Goal: Task Accomplishment & Management: Manage account settings

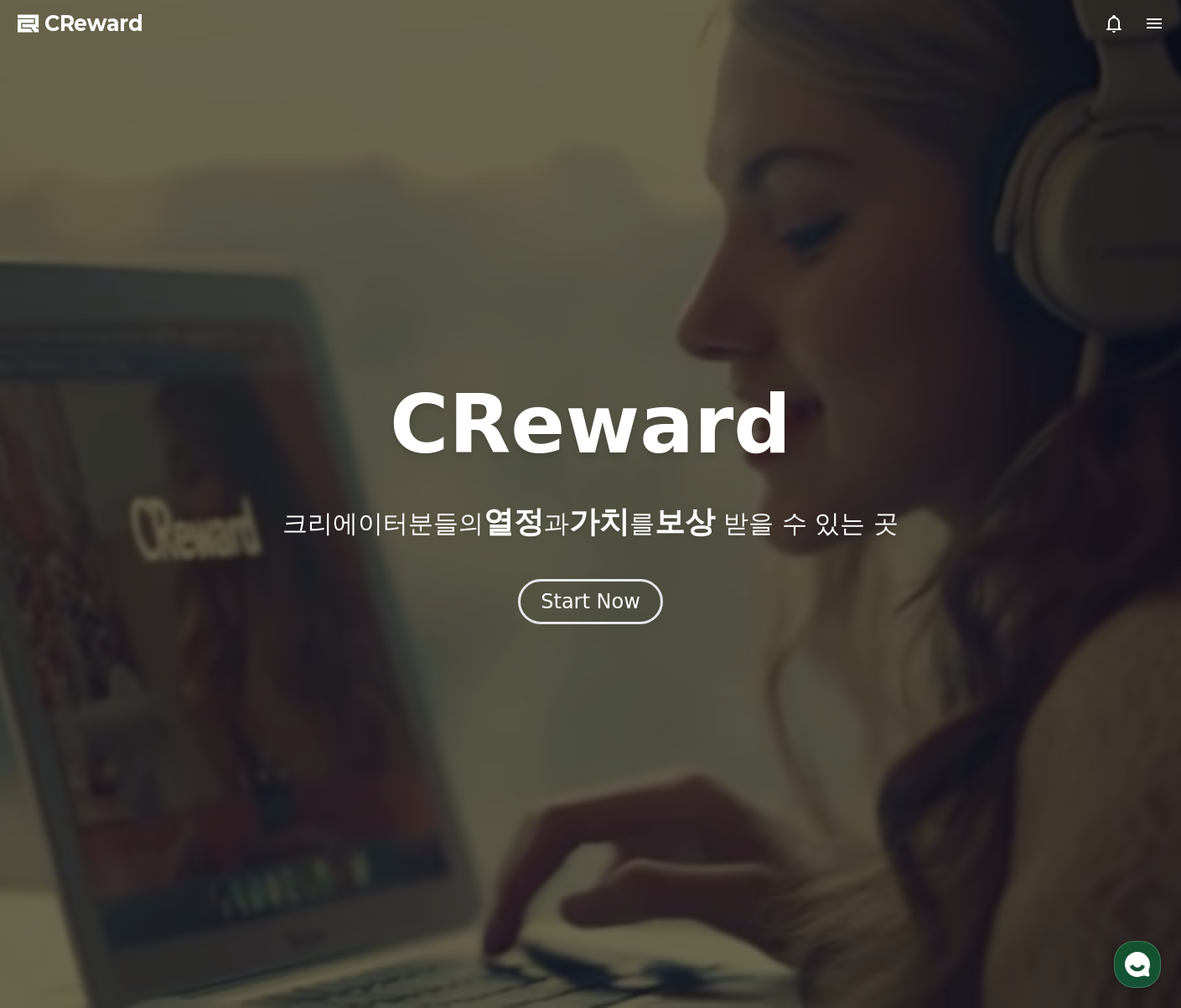
click at [1148, 30] on icon at bounding box center [1154, 24] width 20 height 20
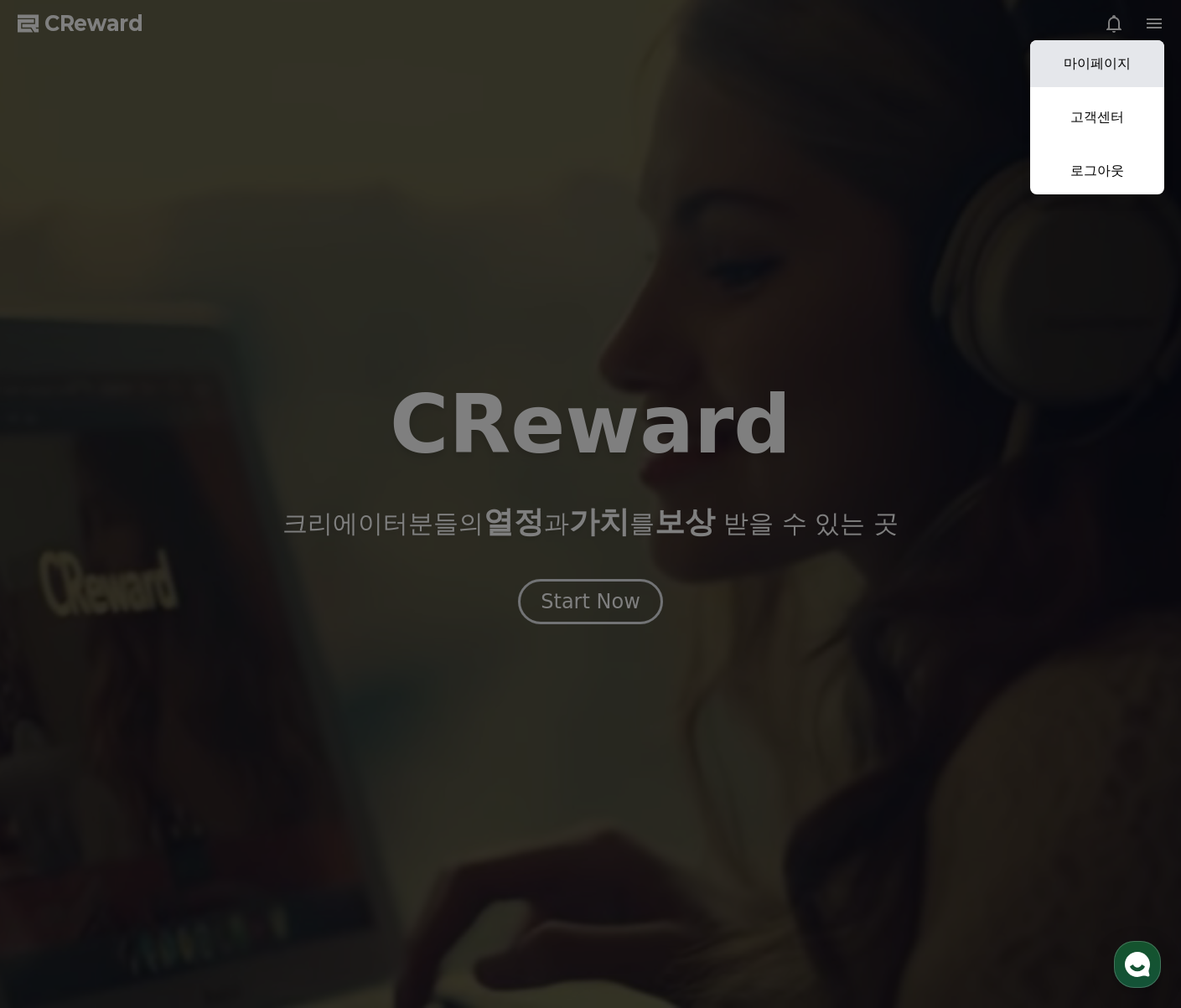
click at [1136, 50] on link "마이페이지" at bounding box center [1097, 64] width 134 height 47
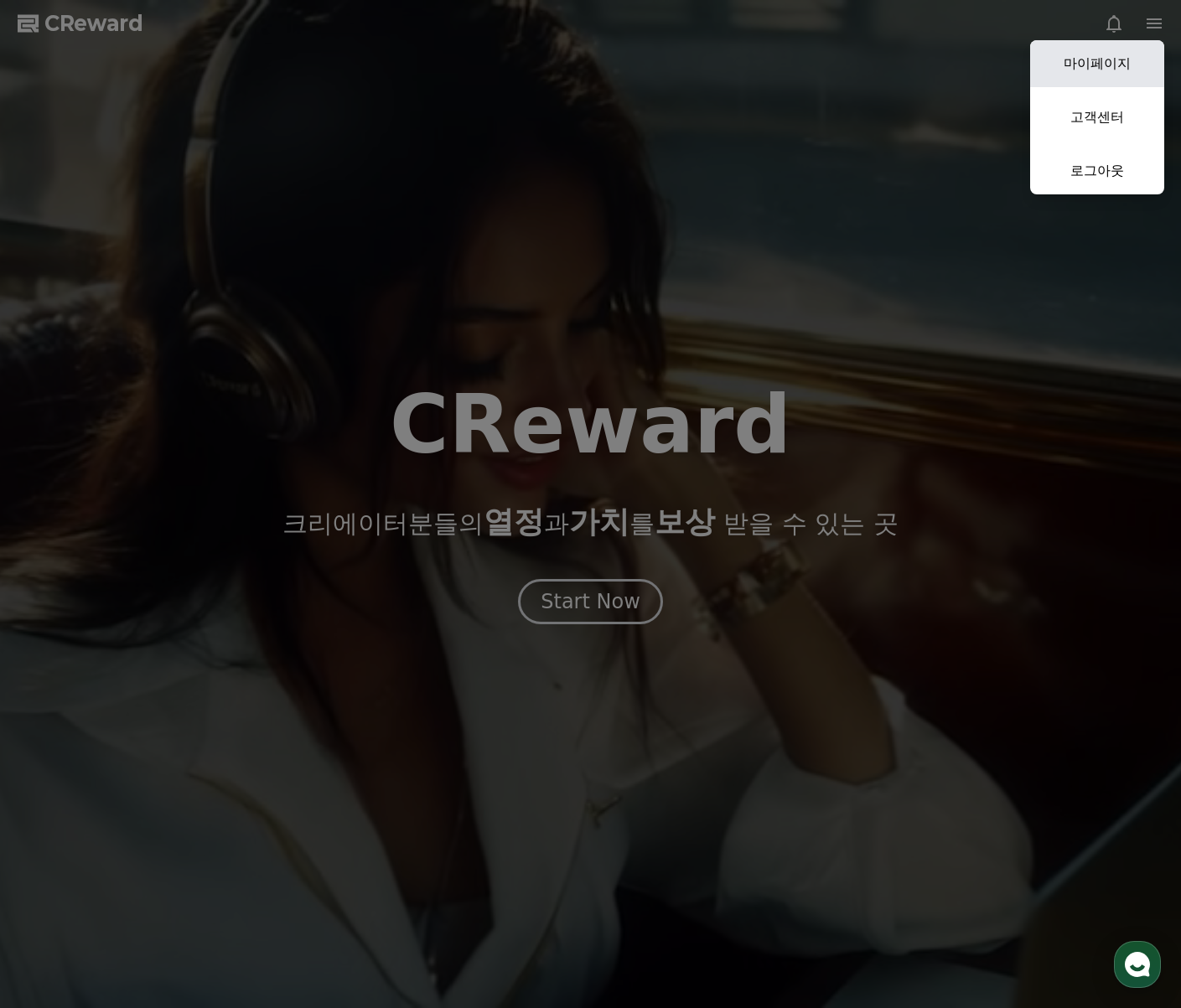
select select "**********"
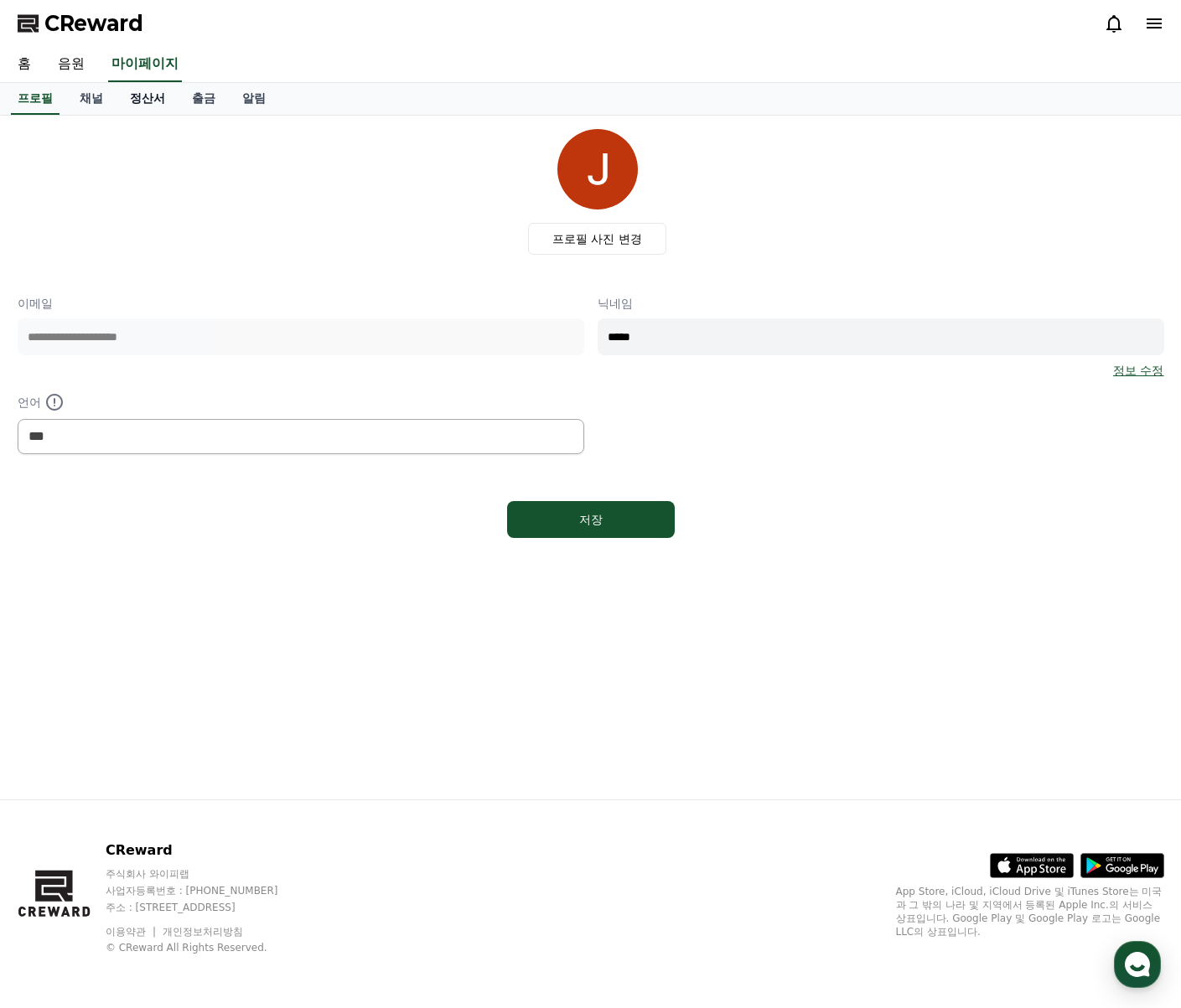
click at [116, 92] on link "정산서" at bounding box center [147, 98] width 62 height 32
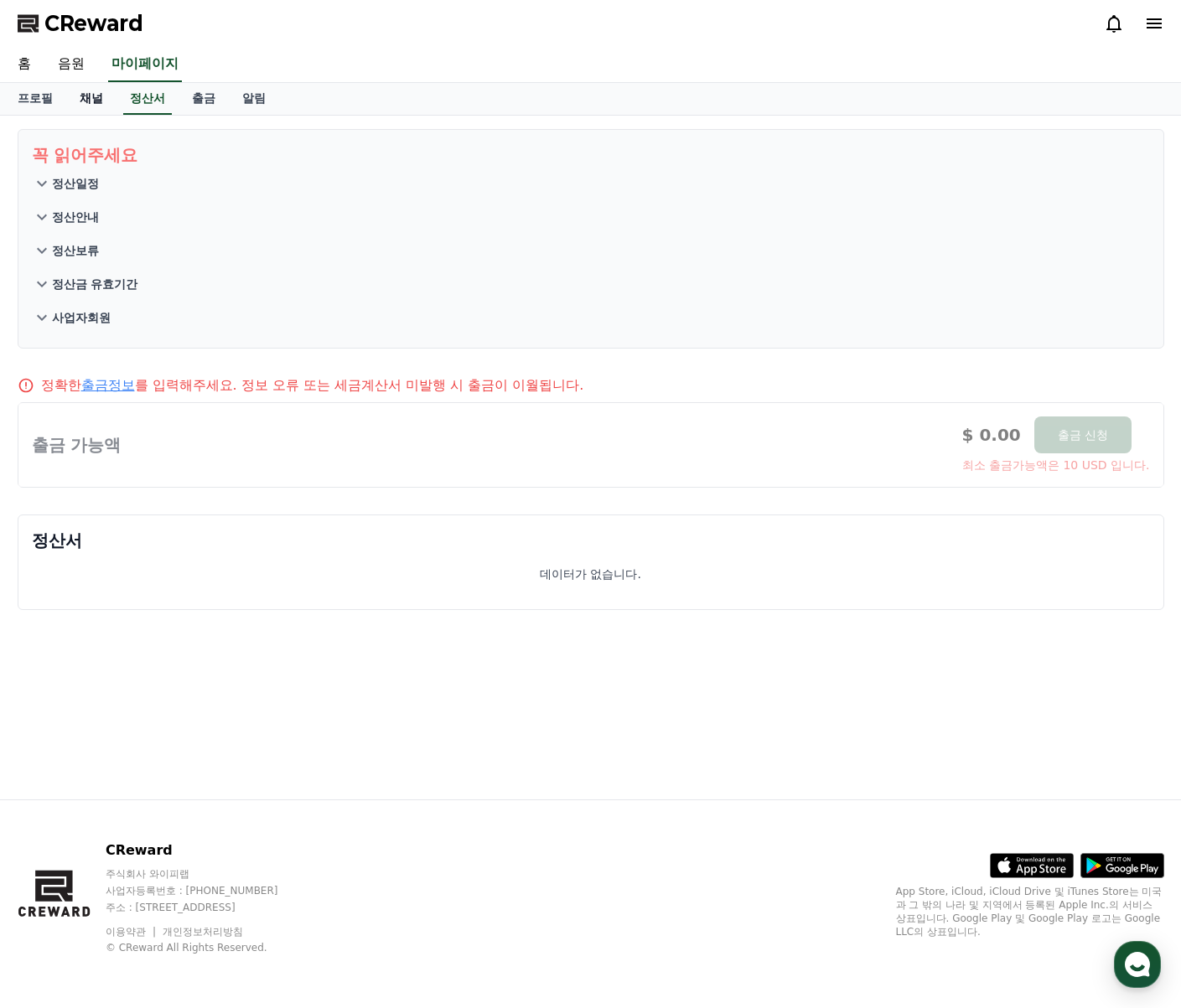
click at [92, 95] on link "채널" at bounding box center [91, 98] width 50 height 32
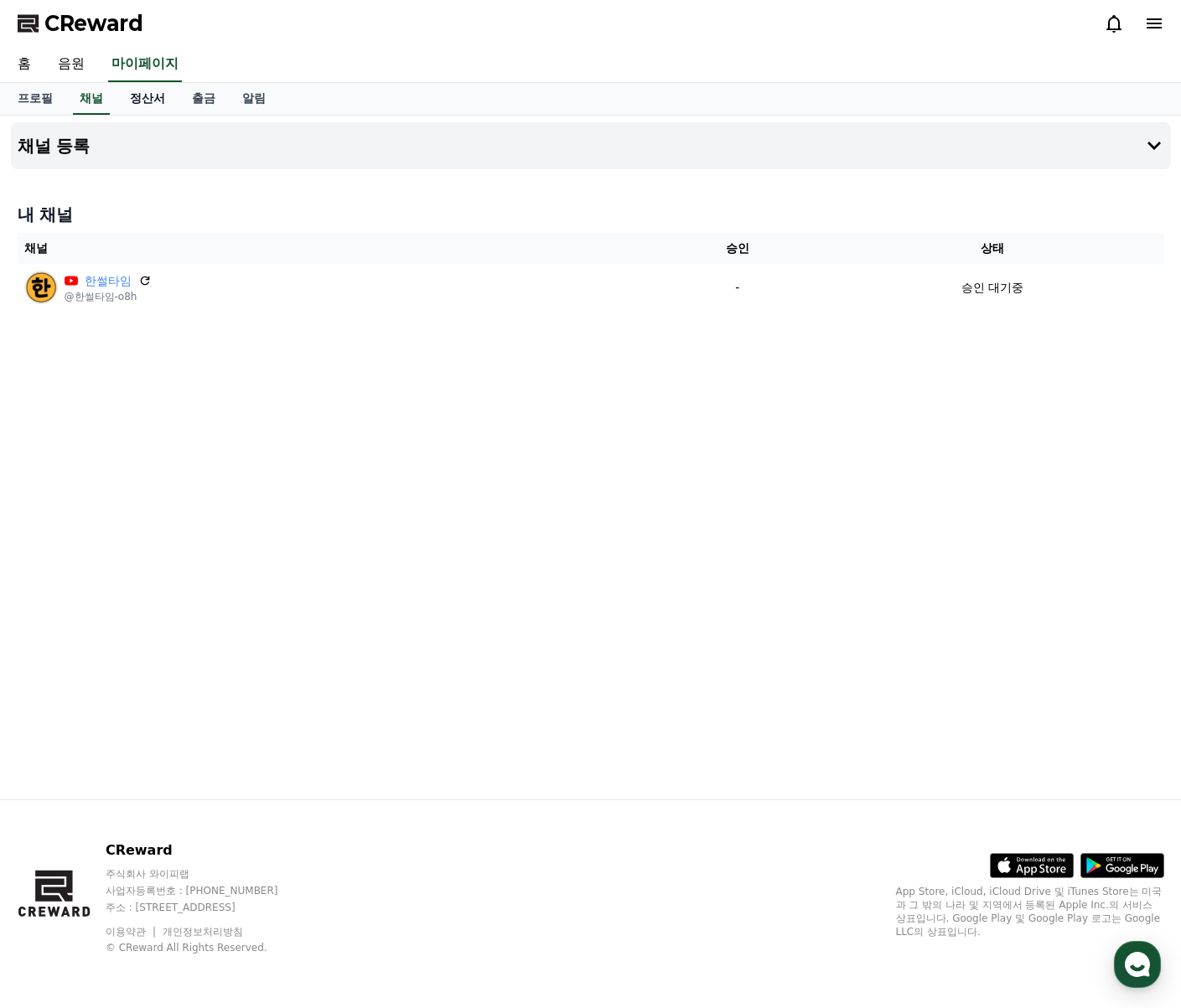
click at [145, 100] on link "정산서" at bounding box center [147, 98] width 62 height 32
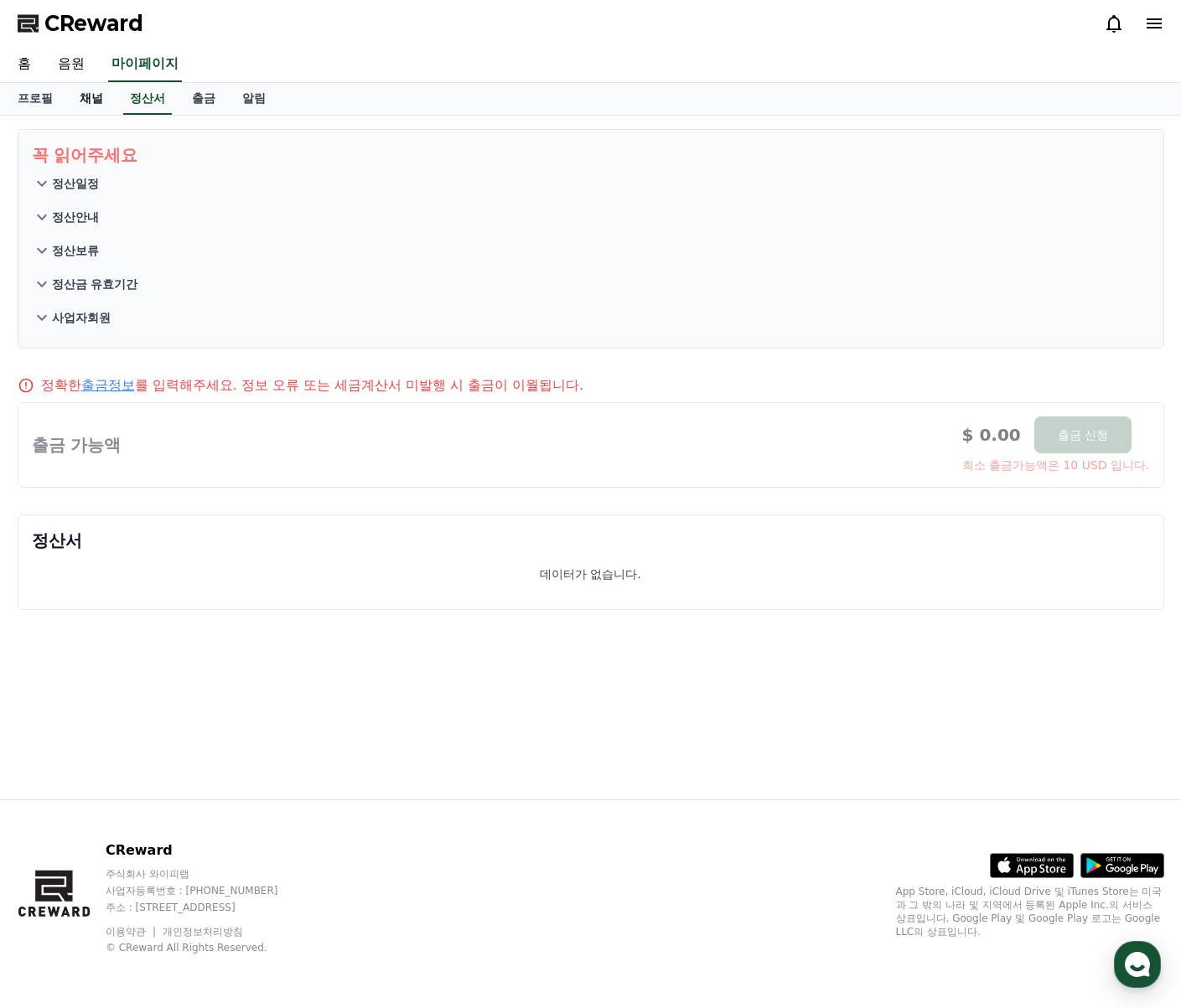
click at [96, 100] on link "채널" at bounding box center [91, 98] width 50 height 32
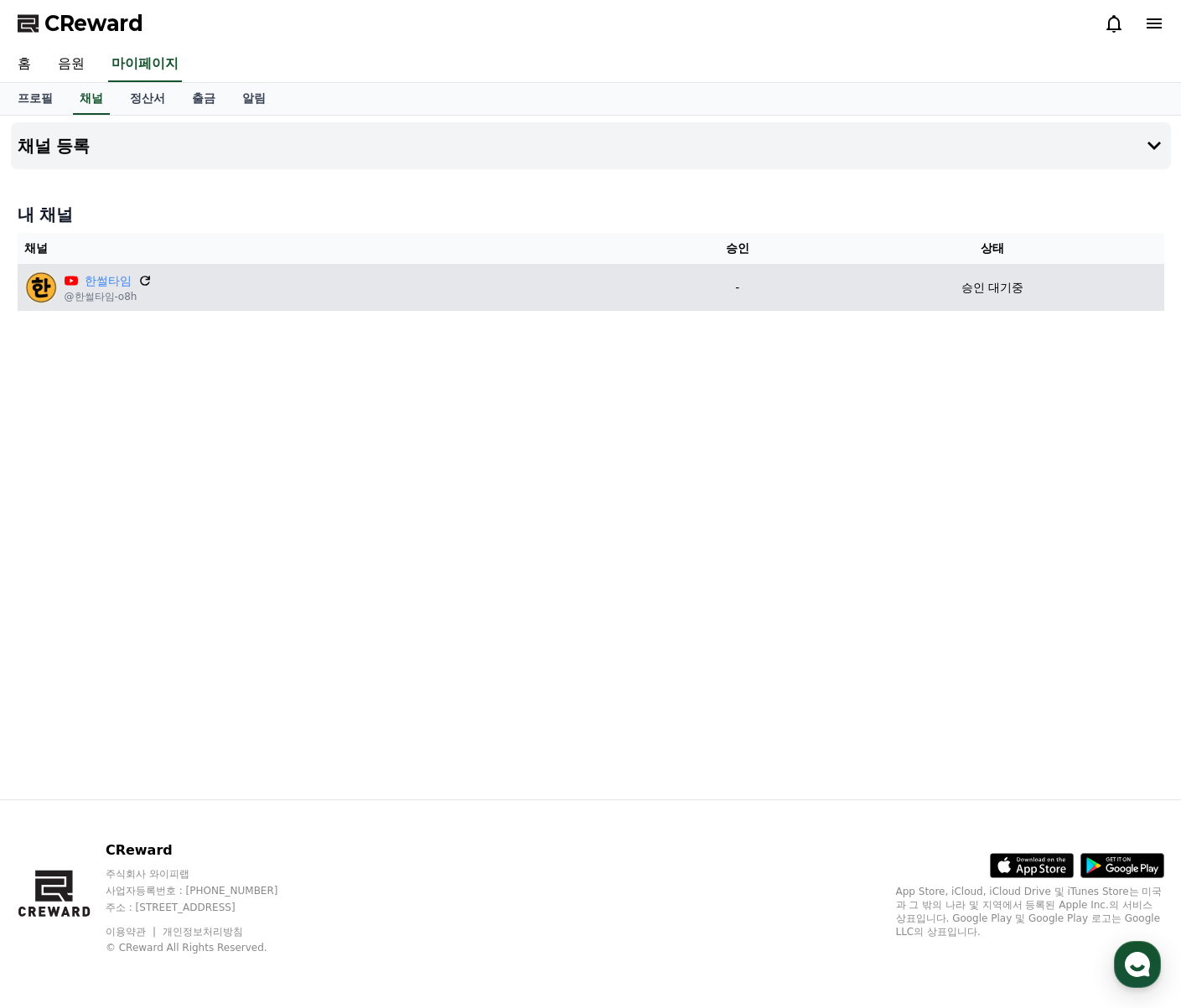
click at [149, 286] on icon at bounding box center [144, 281] width 15 height 15
